Goal: Check status: Check status

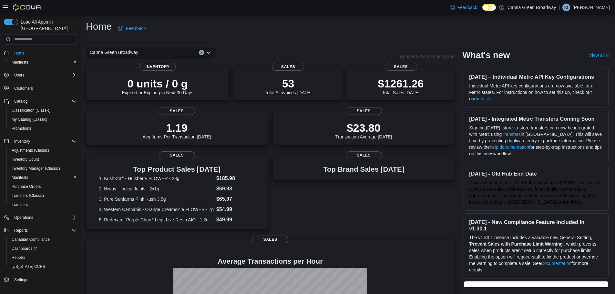
drag, startPoint x: 389, startPoint y: 9, endPoint x: 386, endPoint y: 18, distance: 9.5
click at [388, 9] on div "Feedback Dark Mode Canna Green Broadway | RI [PERSON_NAME]" at bounding box center [307, 7] width 615 height 15
click at [274, 38] on div "Home Feedback" at bounding box center [348, 30] width 524 height 21
click at [16, 51] on span "Home" at bounding box center [19, 53] width 10 height 5
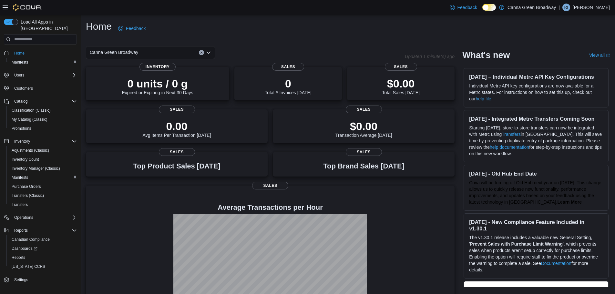
click at [364, 36] on div "Home Feedback" at bounding box center [348, 28] width 524 height 17
click at [398, 90] on div "$0.00 Total Sales Today" at bounding box center [400, 85] width 37 height 18
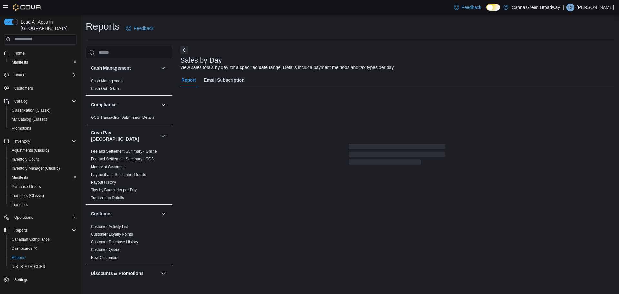
click at [328, 8] on div "Feedback Dark Mode Canna Green Broadway | RI [PERSON_NAME]" at bounding box center [309, 7] width 619 height 15
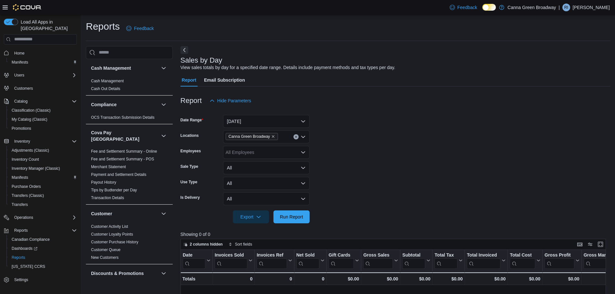
click at [396, 169] on form "Date Range [DATE] Locations [GEOGRAPHIC_DATA] Employees All Employees Sale Type…" at bounding box center [395, 165] width 430 height 116
drag, startPoint x: 280, startPoint y: 115, endPoint x: 275, endPoint y: 123, distance: 10.0
click at [280, 115] on button "[DATE]" at bounding box center [266, 121] width 86 height 13
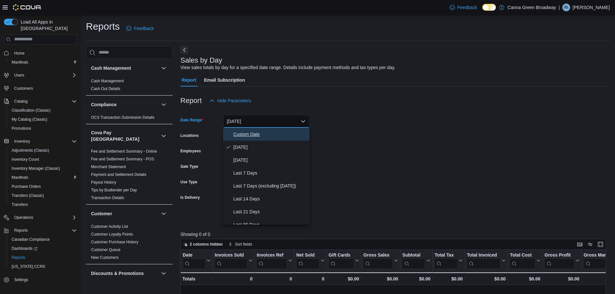
click at [255, 134] on span "Custom Date" at bounding box center [270, 134] width 74 height 8
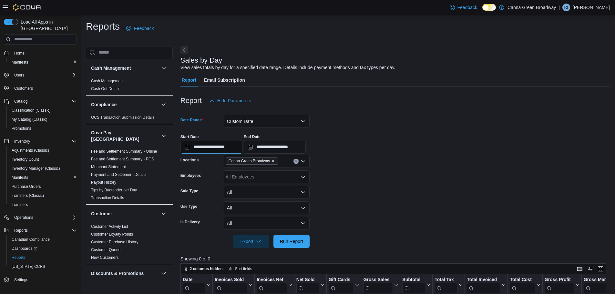
click at [237, 149] on input "**********" at bounding box center [211, 147] width 62 height 13
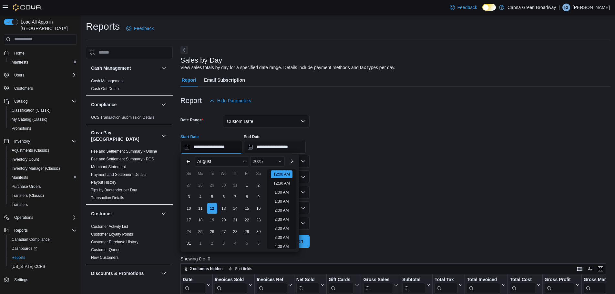
scroll to position [20, 0]
click at [263, 198] on div "9" at bounding box center [258, 196] width 11 height 11
type input "**********"
click at [357, 191] on form "**********" at bounding box center [395, 177] width 430 height 141
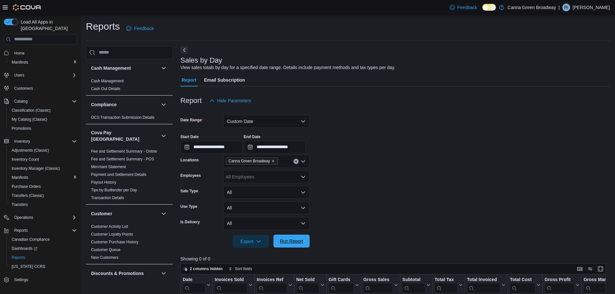
click at [295, 241] on span "Run Report" at bounding box center [291, 241] width 23 height 6
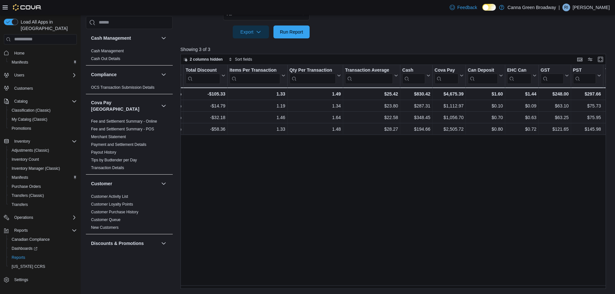
scroll to position [0, 481]
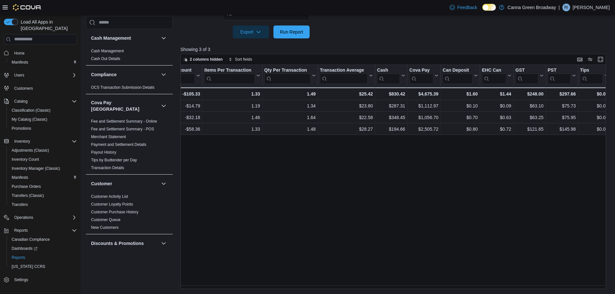
click at [296, 194] on div "Date Click to view column header actions Invoices Sold Click to view column hea…" at bounding box center [395, 177] width 430 height 224
